Goal: Task Accomplishment & Management: Manage account settings

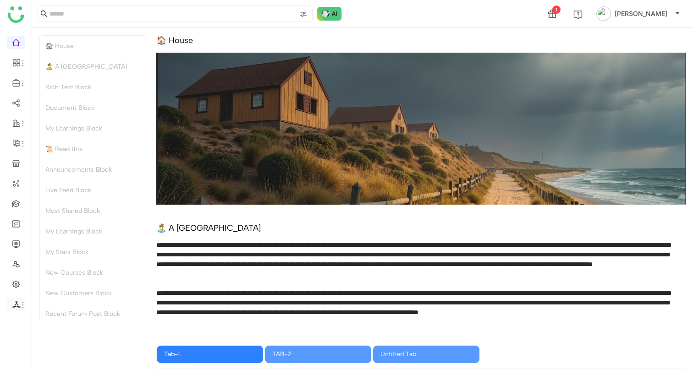
click at [17, 304] on icon at bounding box center [16, 304] width 8 height 8
click at [51, 293] on link "List" at bounding box center [65, 290] width 63 height 6
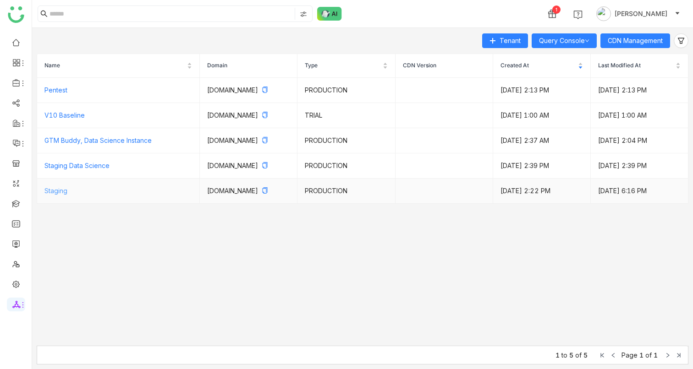
click at [58, 195] on link "Staging" at bounding box center [55, 191] width 23 height 8
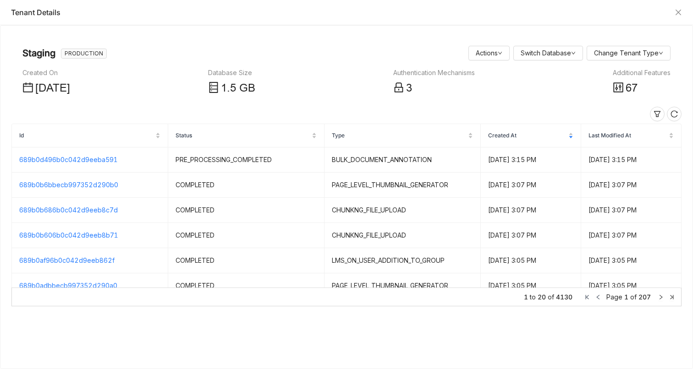
click at [683, 11] on div "Tenant Details" at bounding box center [346, 12] width 693 height 25
click at [680, 11] on icon "Close" at bounding box center [677, 12] width 7 height 7
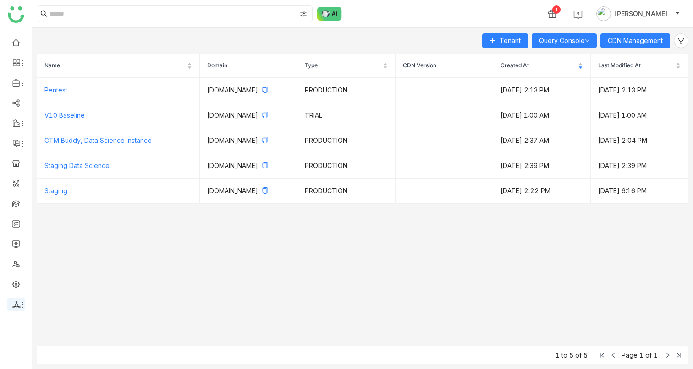
click at [22, 302] on icon at bounding box center [22, 304] width 7 height 7
click at [74, 319] on link "Configurations" at bounding box center [65, 321] width 63 height 6
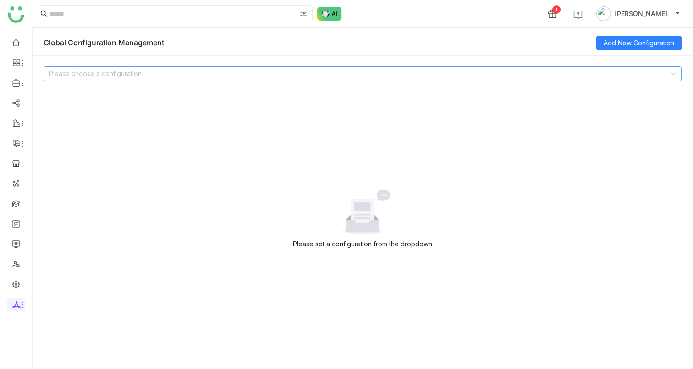
click at [106, 75] on input at bounding box center [359, 74] width 620 height 14
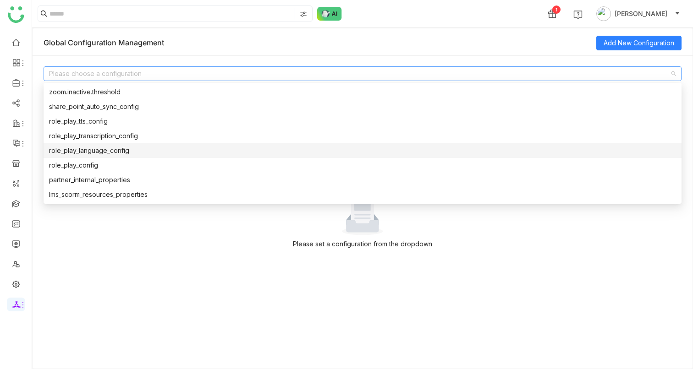
click at [88, 150] on div "role_play_language_config" at bounding box center [362, 151] width 627 height 10
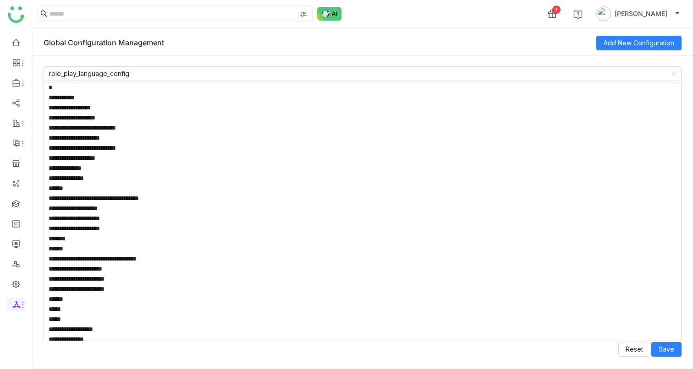
click at [166, 147] on textarea at bounding box center [363, 211] width 638 height 259
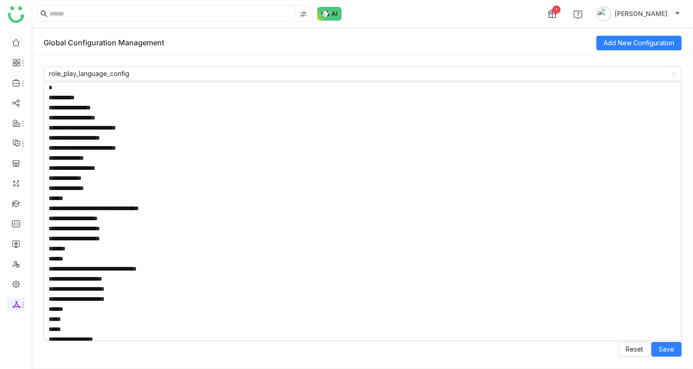
paste textarea "**********"
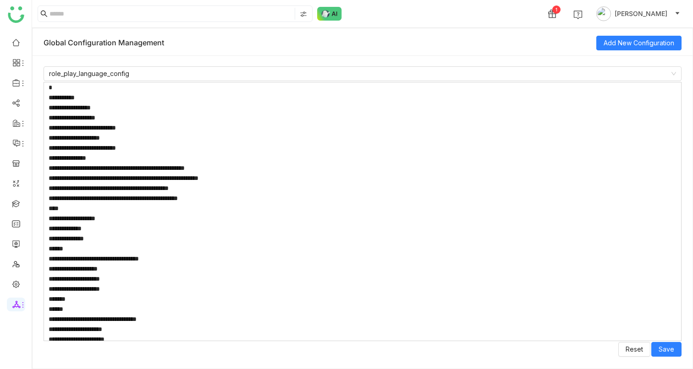
click at [74, 158] on textarea at bounding box center [363, 211] width 638 height 259
paste textarea "**********"
type textarea "**********"
click at [14, 309] on li at bounding box center [16, 305] width 18 height 14
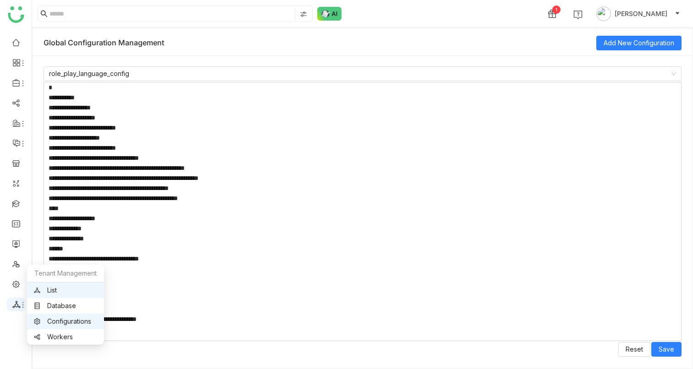
click at [18, 307] on icon at bounding box center [16, 304] width 8 height 7
click at [59, 321] on link "Configurations" at bounding box center [65, 321] width 63 height 6
click at [16, 306] on icon at bounding box center [16, 304] width 8 height 7
click at [54, 305] on link "Database" at bounding box center [65, 306] width 63 height 6
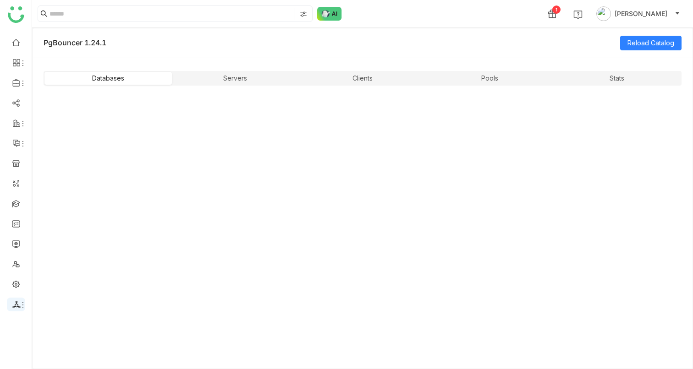
click at [17, 306] on icon at bounding box center [16, 304] width 8 height 7
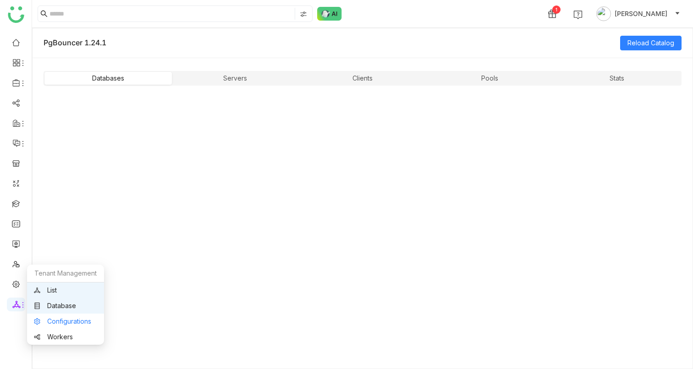
click at [54, 319] on link "Configurations" at bounding box center [65, 321] width 63 height 6
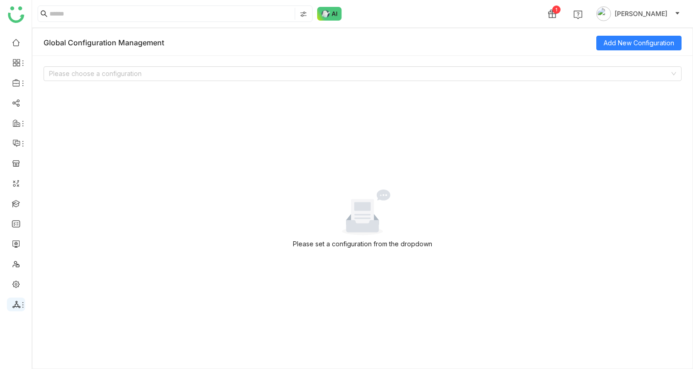
click at [17, 309] on li at bounding box center [16, 305] width 18 height 14
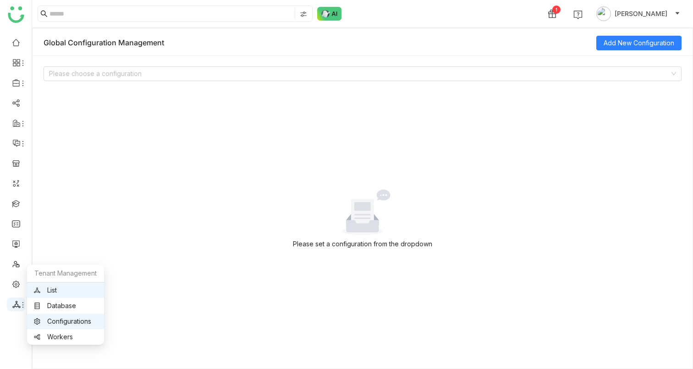
click at [16, 306] on icon at bounding box center [16, 304] width 8 height 7
click at [60, 287] on link "List" at bounding box center [65, 290] width 63 height 6
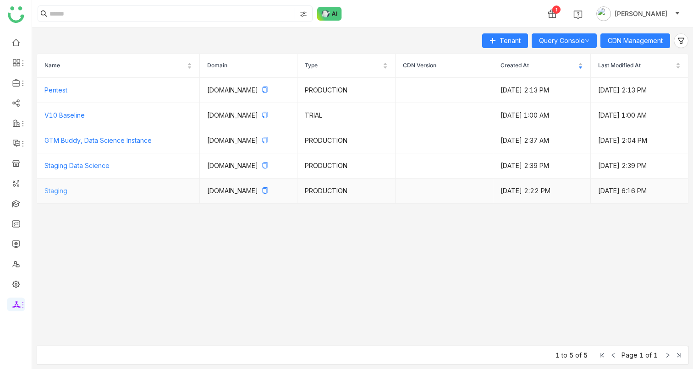
click at [61, 195] on link "Staging" at bounding box center [55, 191] width 23 height 8
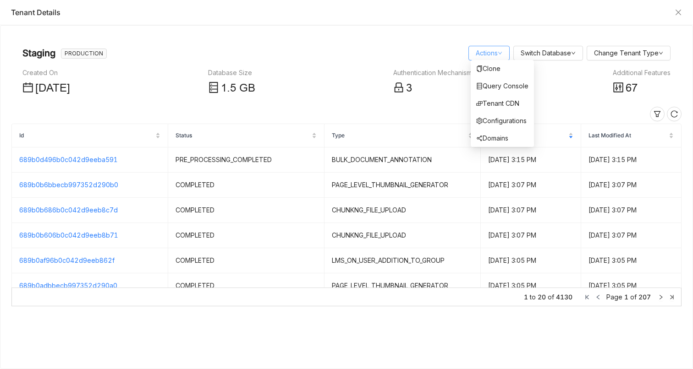
click at [480, 60] on div "Clone Query Console Tenant CDN Configurations Domains" at bounding box center [501, 103] width 63 height 87
click at [497, 119] on link "Configurations" at bounding box center [501, 121] width 50 height 8
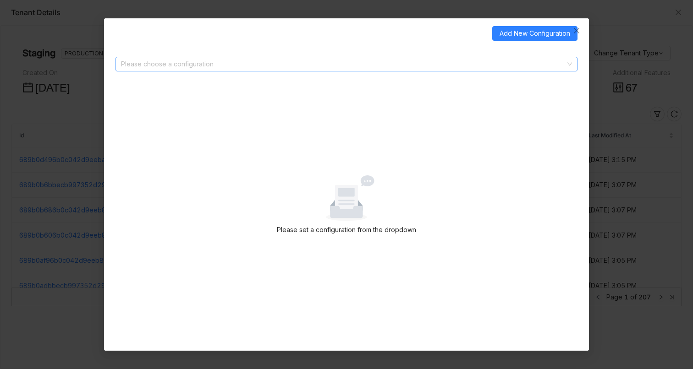
click at [250, 66] on input at bounding box center [343, 64] width 444 height 14
type input "*"
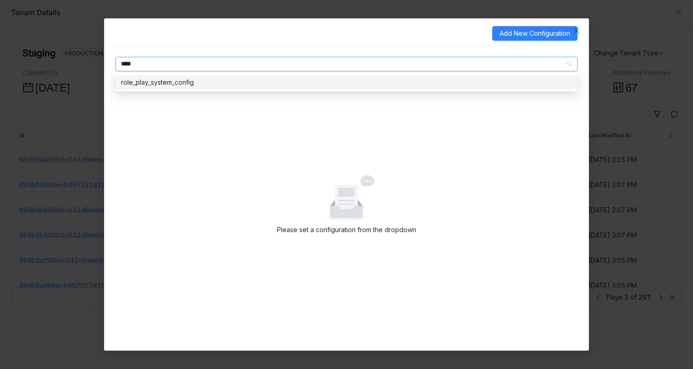
type input "****"
click at [224, 82] on div "role_play_system_config" at bounding box center [346, 82] width 451 height 10
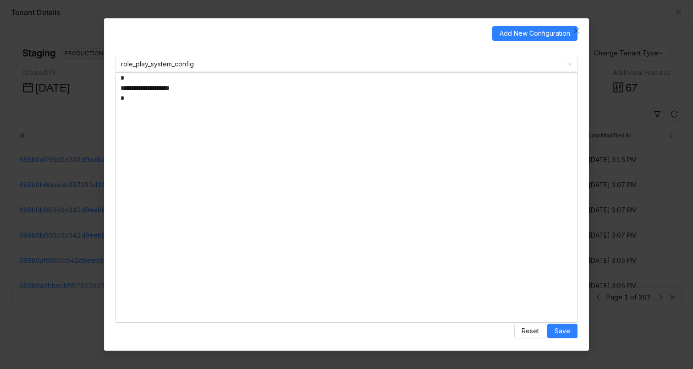
click at [172, 110] on textarea "**********" at bounding box center [346, 197] width 462 height 251
click at [210, 87] on textarea "**********" at bounding box center [346, 197] width 462 height 251
paste textarea "**********"
type textarea "**********"
click at [567, 333] on span "Save" at bounding box center [562, 331] width 16 height 10
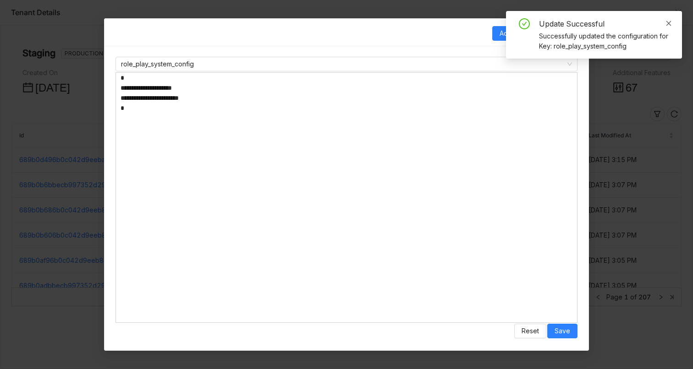
click at [666, 28] on link at bounding box center [668, 23] width 6 height 10
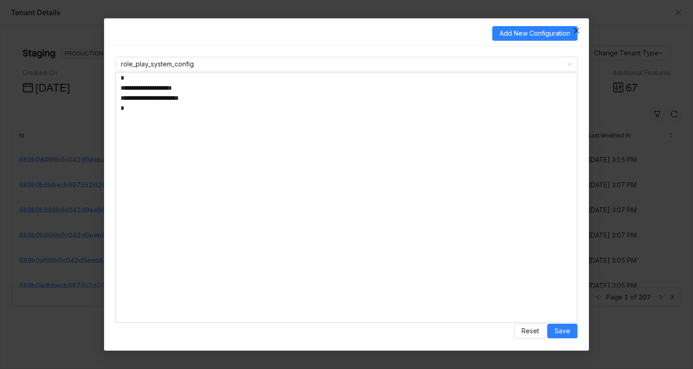
click at [580, 32] on span "Close" at bounding box center [576, 30] width 25 height 25
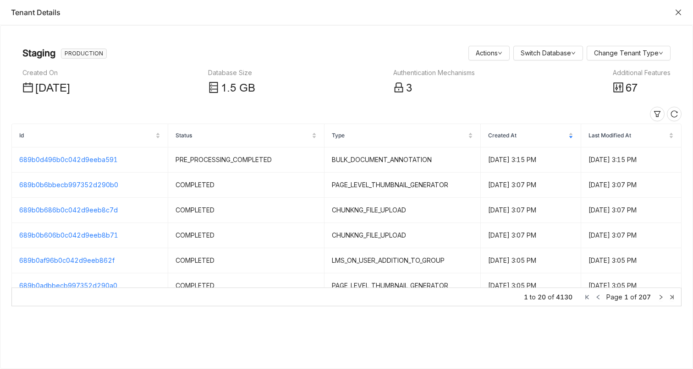
click at [679, 12] on icon "Close" at bounding box center [677, 12] width 7 height 7
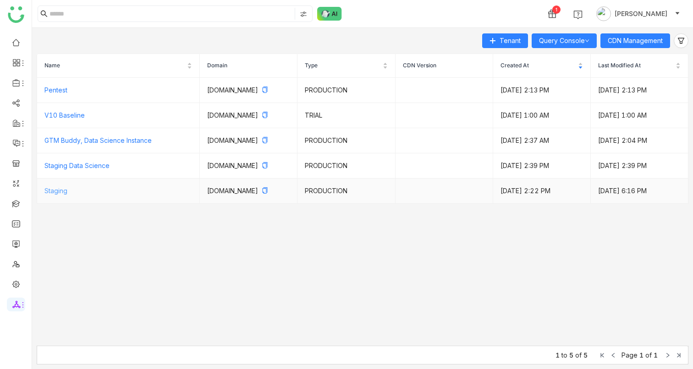
click at [62, 195] on link "Staging" at bounding box center [55, 191] width 23 height 8
click at [14, 305] on span at bounding box center [15, 305] width 5 height 0
click at [66, 288] on link "List" at bounding box center [65, 290] width 63 height 6
click at [21, 300] on div at bounding box center [16, 304] width 18 height 8
click at [54, 318] on link "Configurations" at bounding box center [65, 321] width 63 height 6
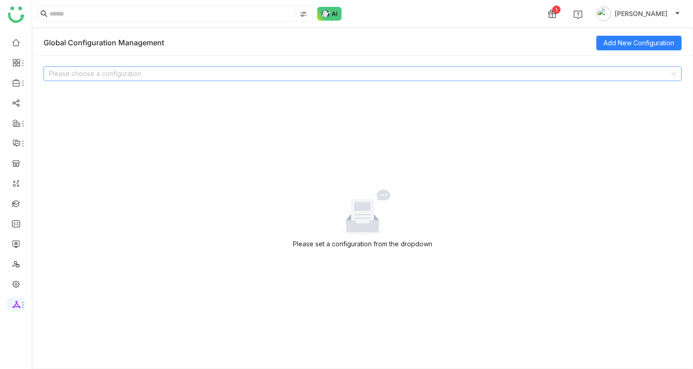
click at [92, 76] on input at bounding box center [359, 74] width 620 height 14
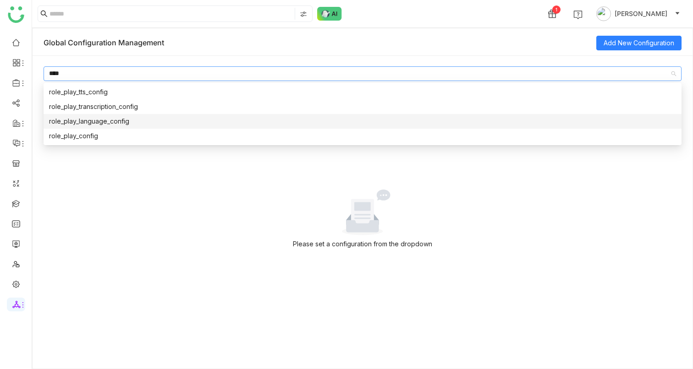
type input "****"
click at [102, 123] on div "role_play_language_config" at bounding box center [362, 121] width 627 height 10
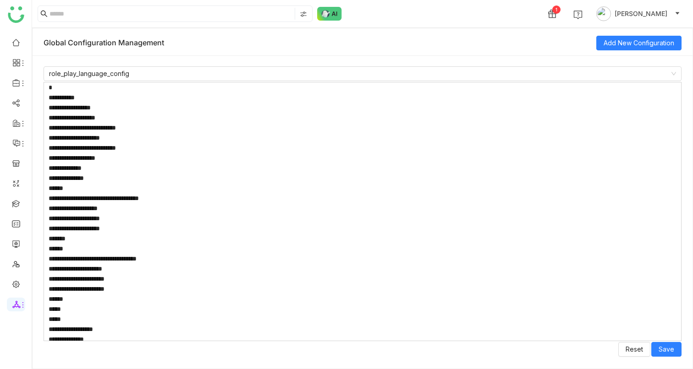
click at [126, 142] on textarea at bounding box center [363, 211] width 638 height 259
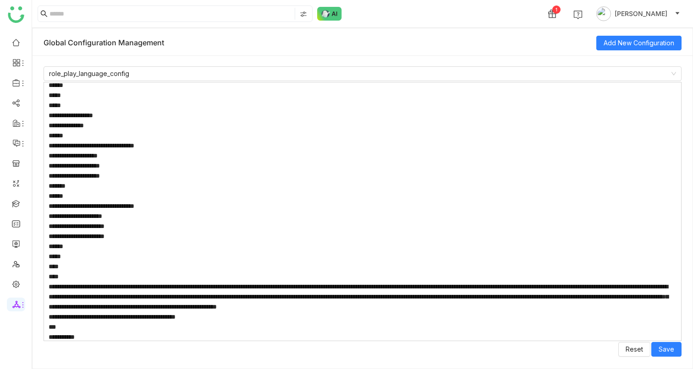
scroll to position [215, 0]
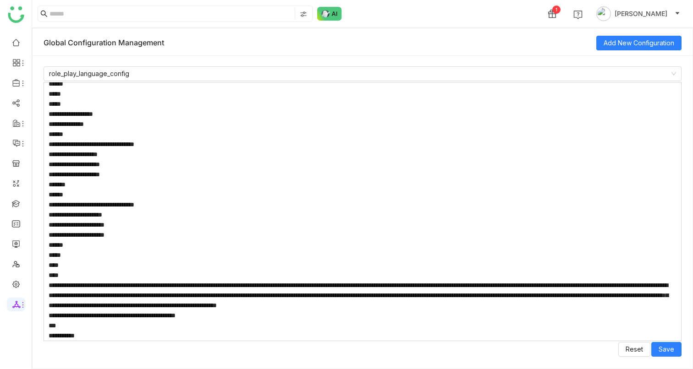
paste textarea "**********"
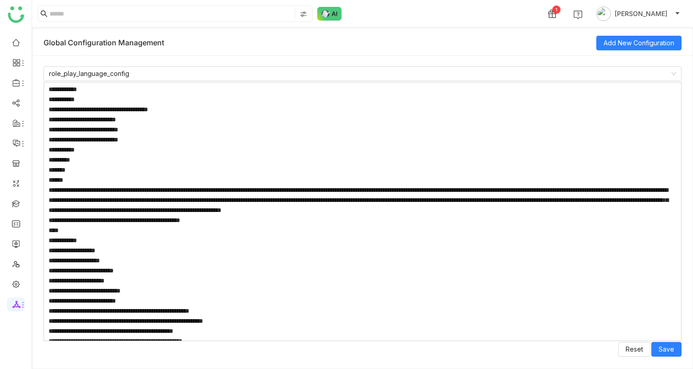
scroll to position [394, 0]
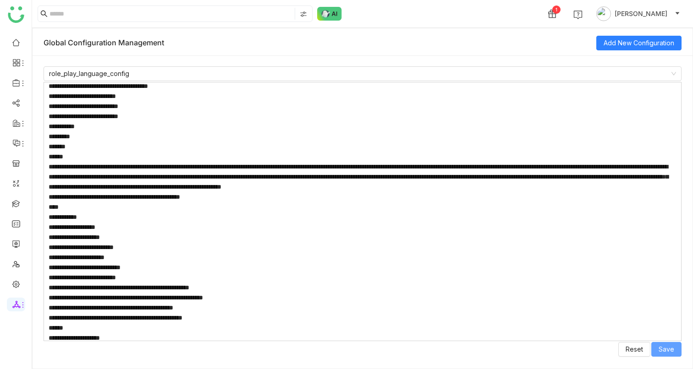
type textarea "**********"
click at [666, 348] on span "Save" at bounding box center [666, 349] width 16 height 10
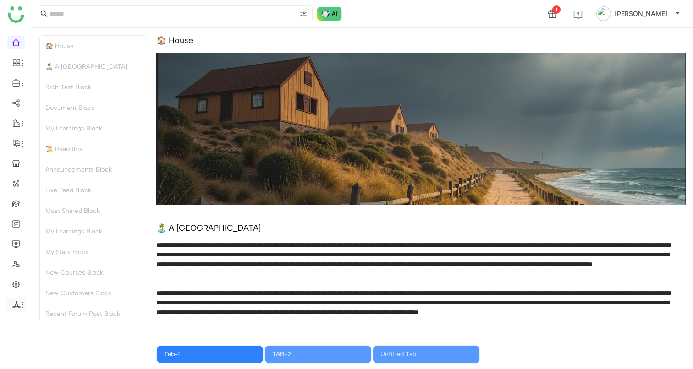
click at [10, 310] on li at bounding box center [16, 305] width 18 height 14
click at [14, 310] on li at bounding box center [16, 305] width 18 height 14
click at [18, 309] on li at bounding box center [16, 305] width 18 height 14
click at [18, 307] on icon at bounding box center [16, 304] width 8 height 7
click at [53, 294] on link "List" at bounding box center [65, 290] width 63 height 6
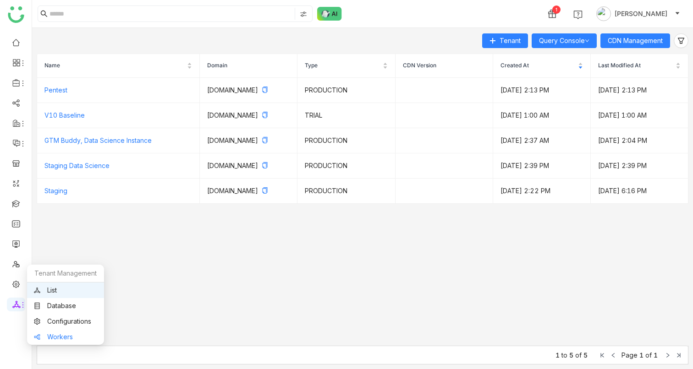
click at [50, 334] on link "Workers" at bounding box center [65, 337] width 63 height 6
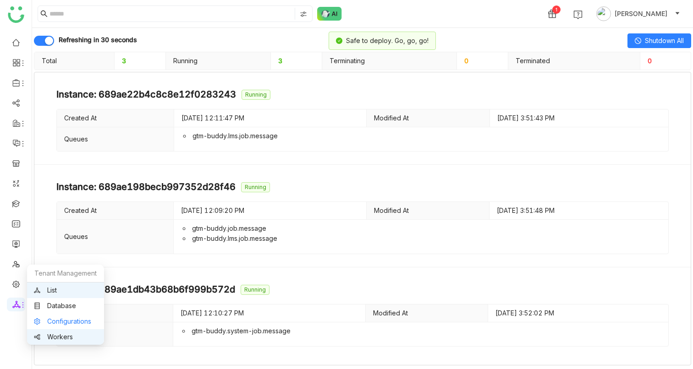
click at [59, 319] on link "Configurations" at bounding box center [65, 321] width 63 height 6
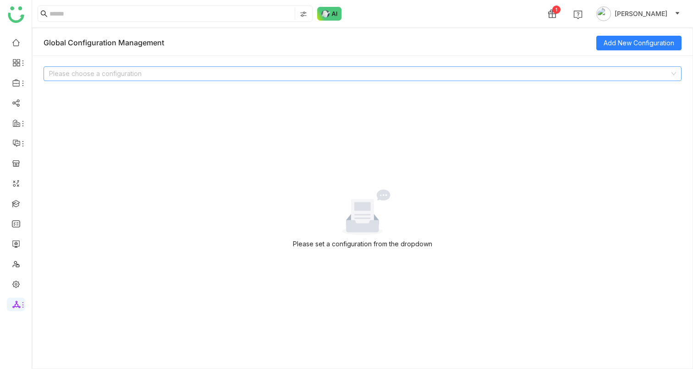
click at [111, 73] on input at bounding box center [359, 74] width 620 height 14
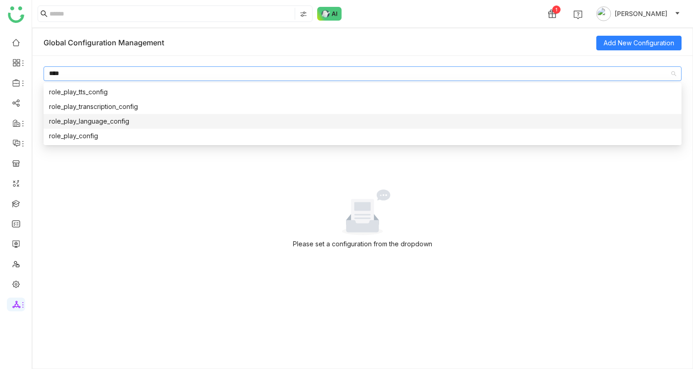
type input "****"
click at [129, 119] on div "role_play_language_config" at bounding box center [362, 121] width 627 height 10
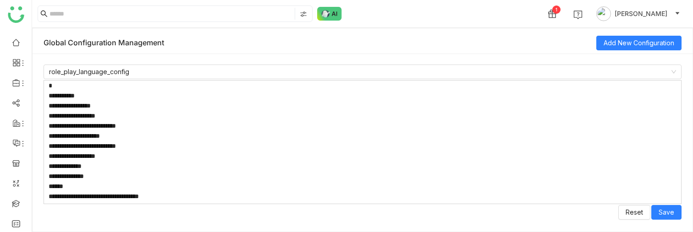
click at [262, 130] on textarea at bounding box center [363, 142] width 638 height 124
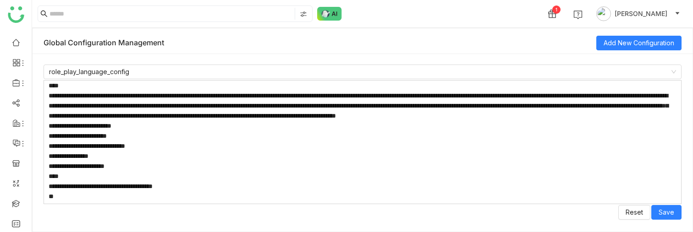
scroll to position [2054, 0]
